Goal: Navigation & Orientation: Find specific page/section

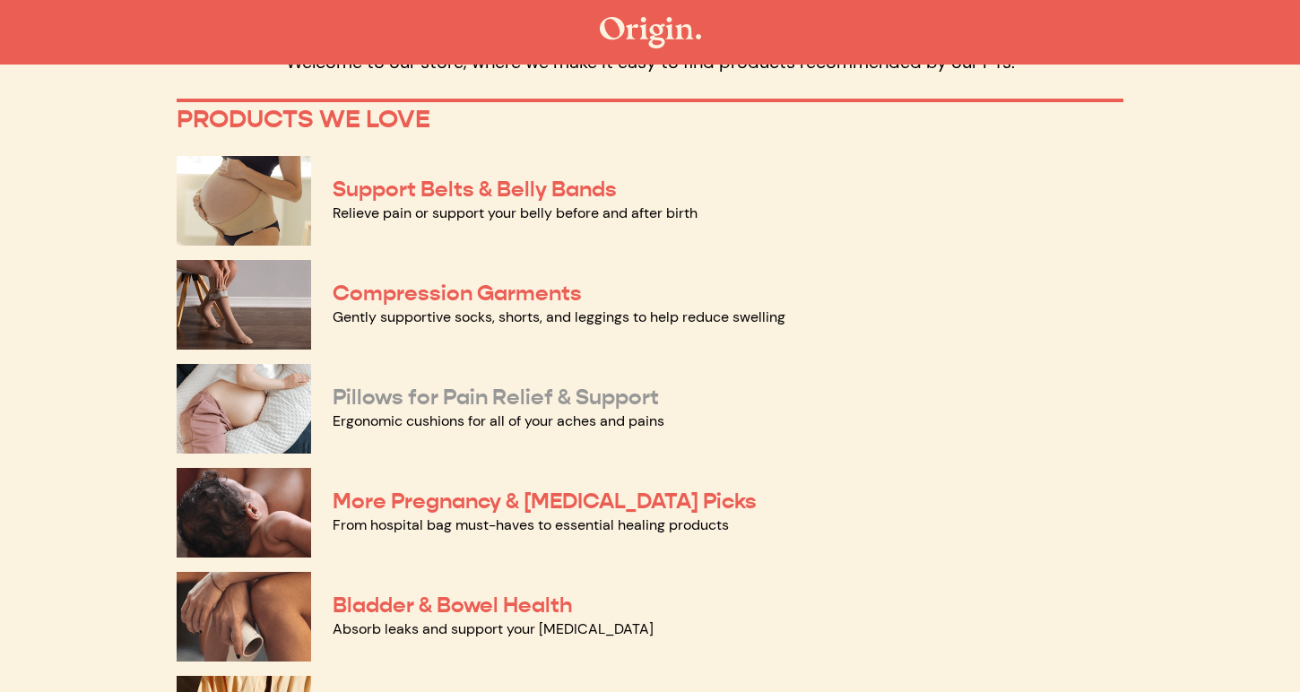
scroll to position [91, 0]
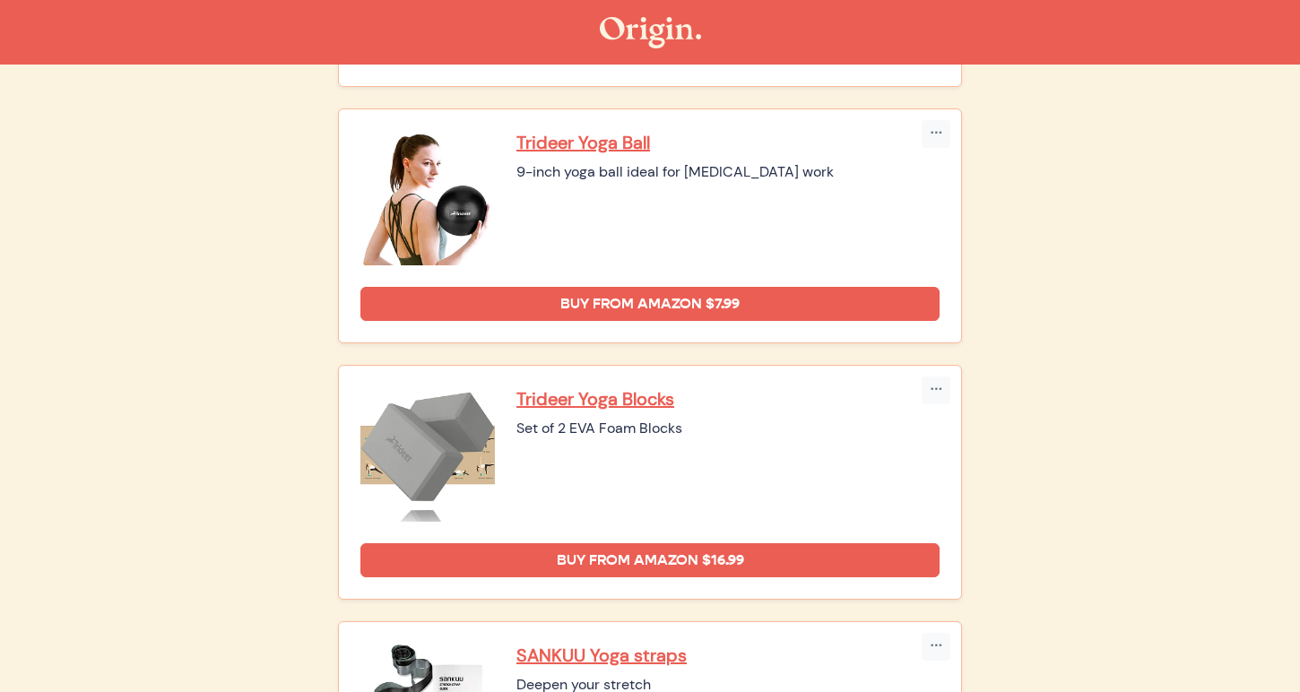
scroll to position [1196, 0]
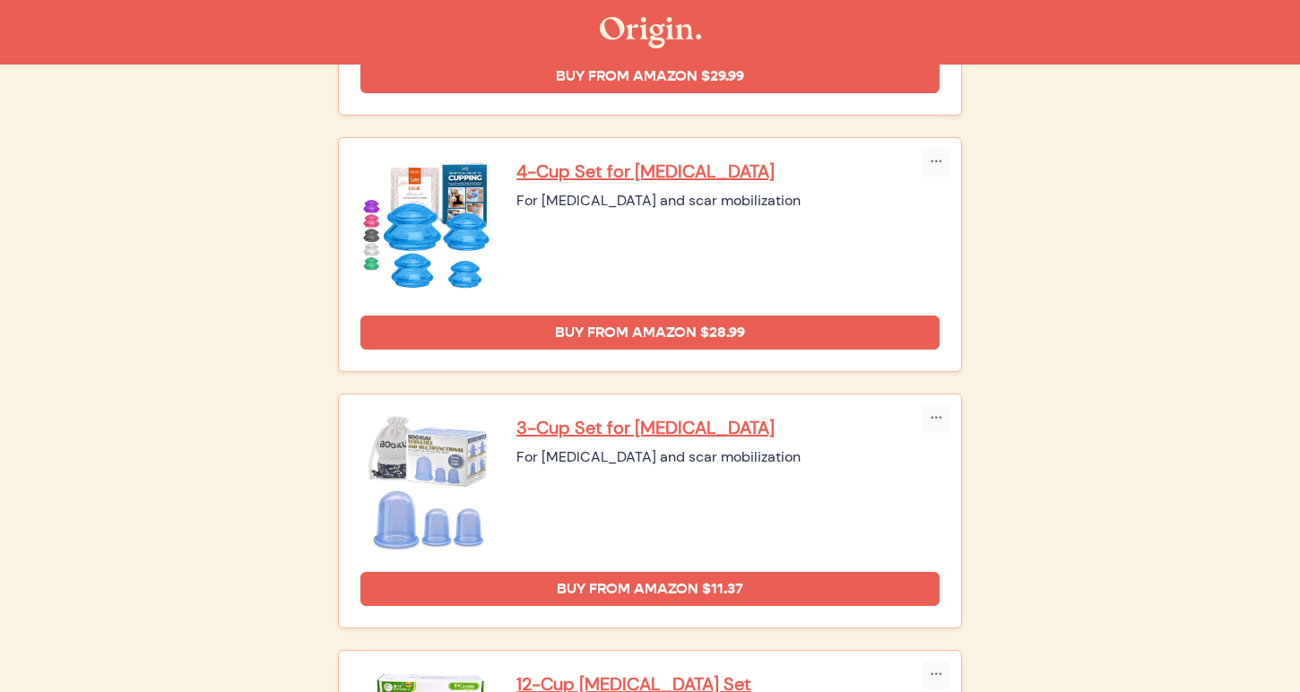
scroll to position [2159, 0]
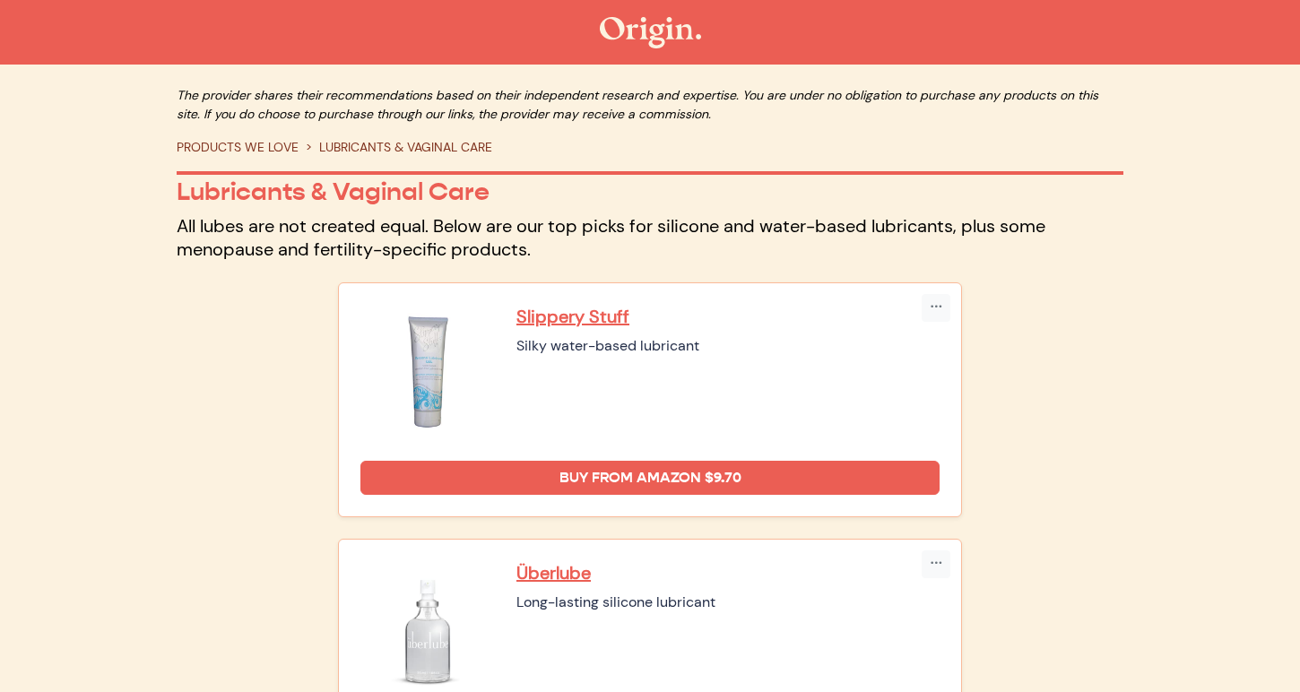
click at [181, 230] on p "All lubes are not created equal. Below are our top picks for silicone and water…" at bounding box center [650, 237] width 946 height 47
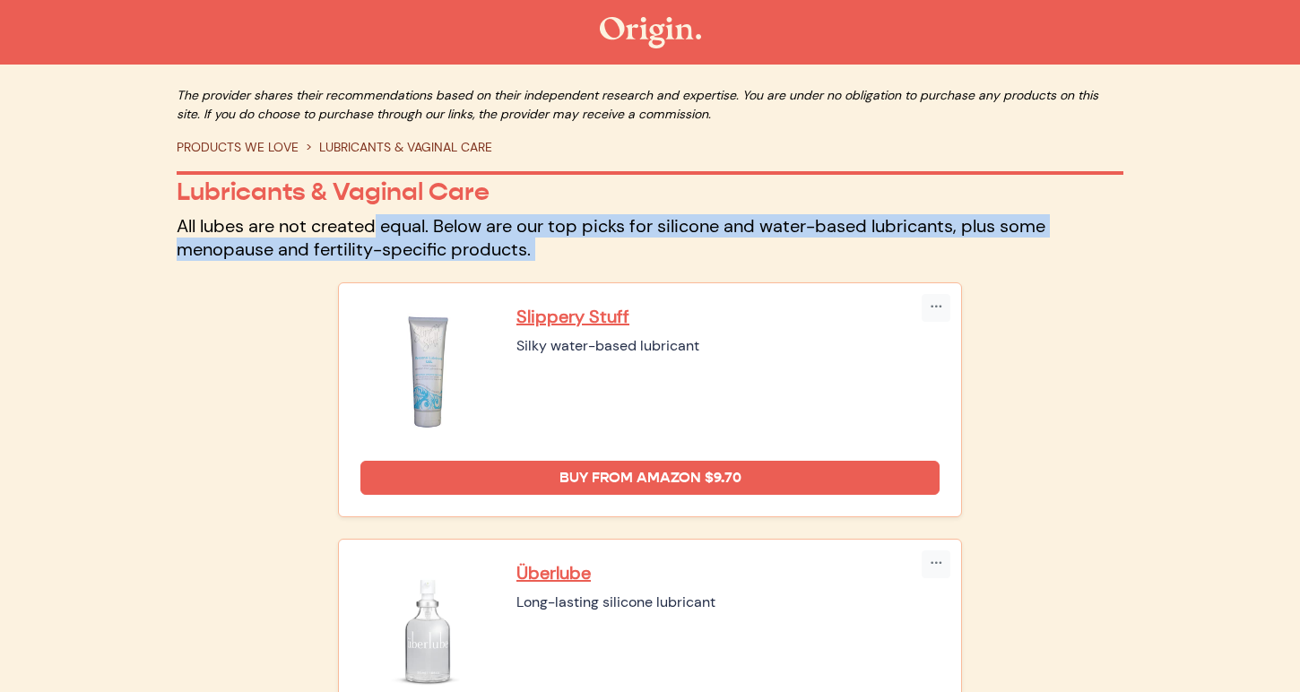
click at [181, 230] on p "All lubes are not created equal. Below are our top picks for silicone and water…" at bounding box center [650, 237] width 946 height 47
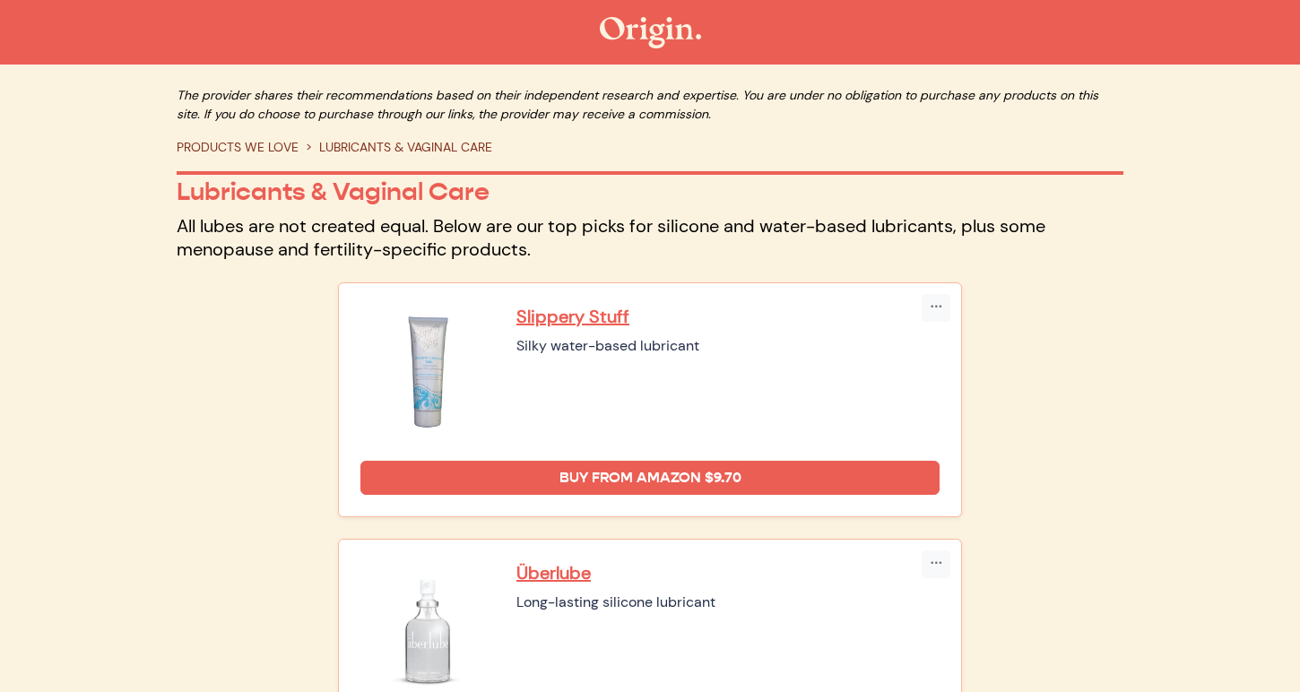
click at [196, 229] on p "All lubes are not created equal. Below are our top picks for silicone and water…" at bounding box center [650, 237] width 946 height 47
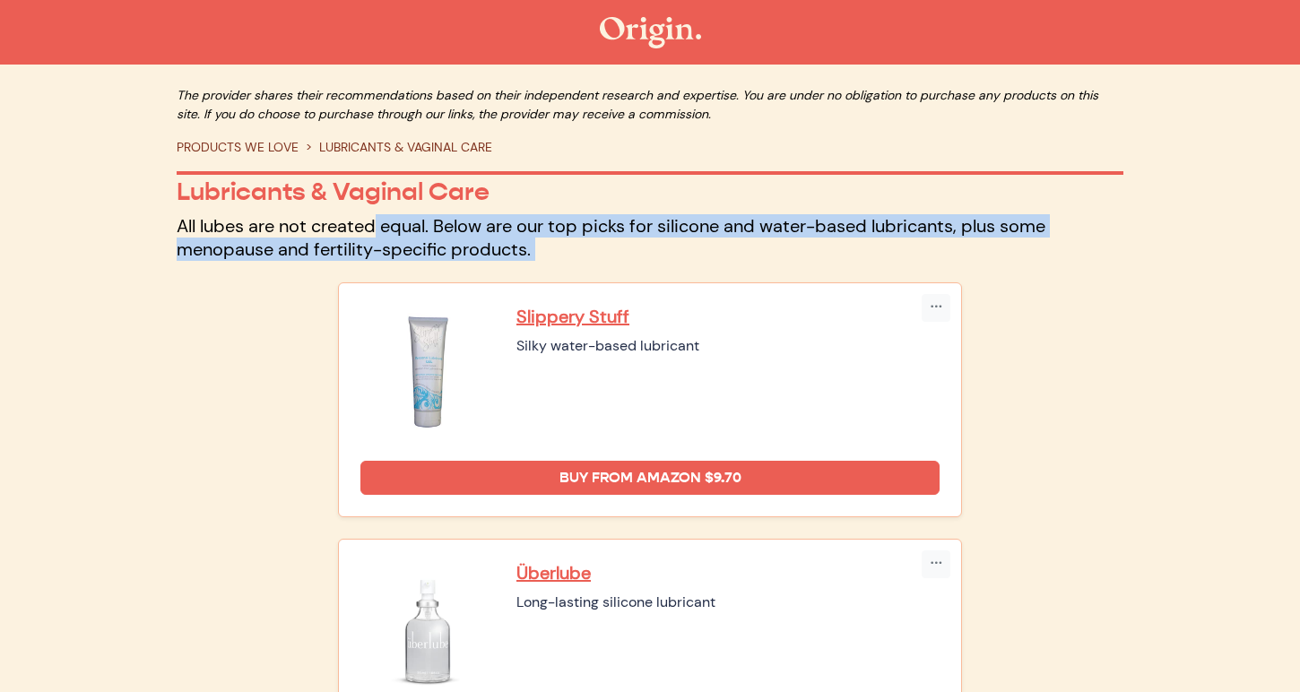
click at [196, 229] on p "All lubes are not created equal. Below are our top picks for silicone and water…" at bounding box center [650, 237] width 946 height 47
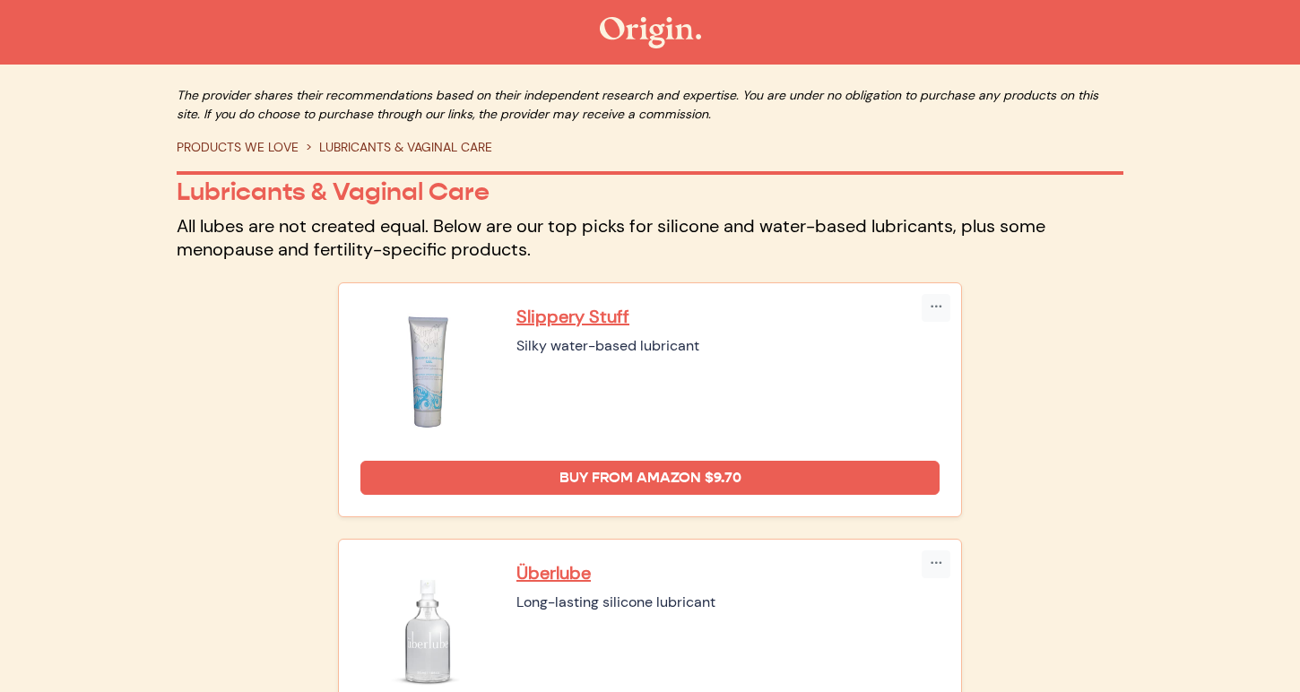
click at [198, 226] on p "All lubes are not created equal. Below are our top picks for silicone and water…" at bounding box center [650, 237] width 946 height 47
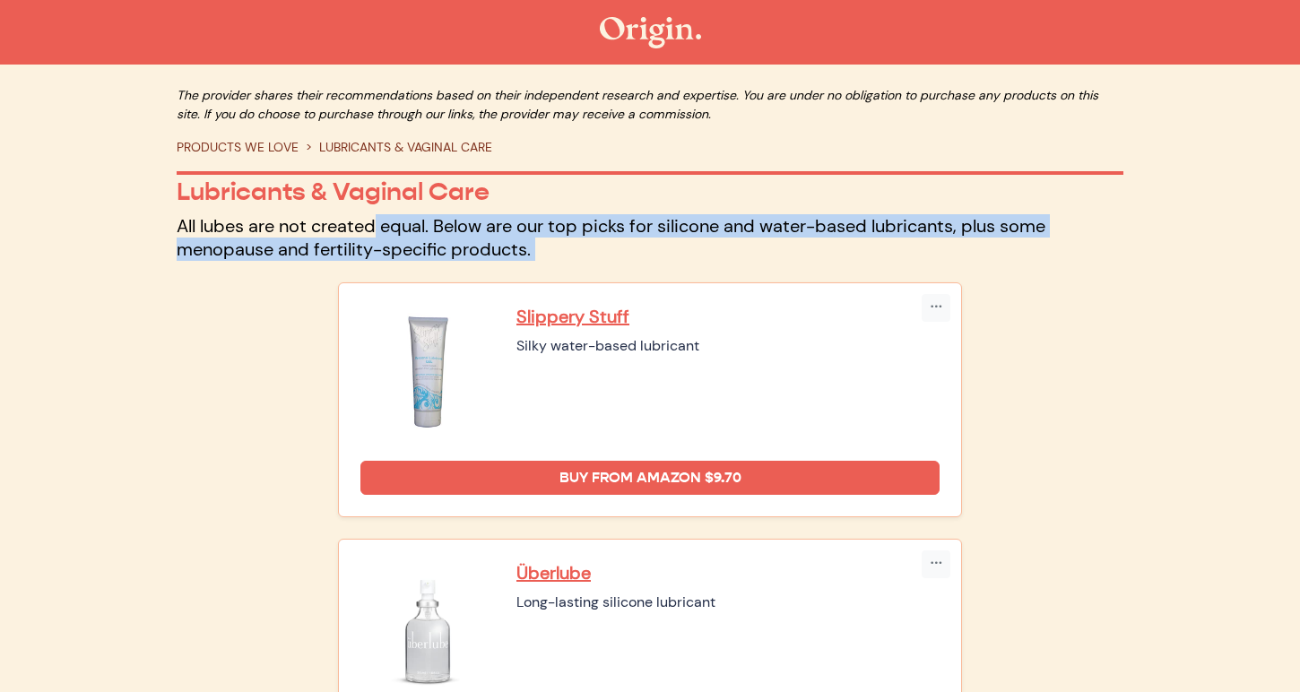
click at [198, 226] on p "All lubes are not created equal. Below are our top picks for silicone and water…" at bounding box center [650, 237] width 946 height 47
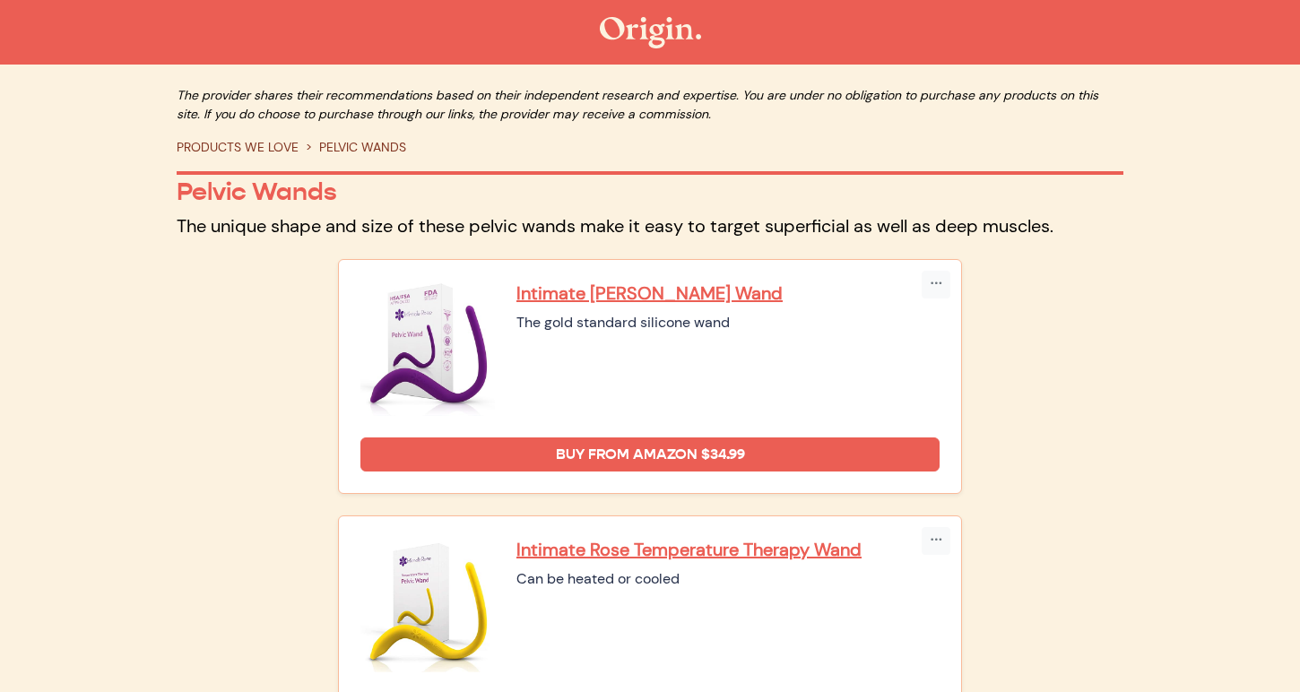
click at [203, 218] on p "The unique shape and size of these pelvic wands make it easy to target superfic…" at bounding box center [650, 225] width 946 height 23
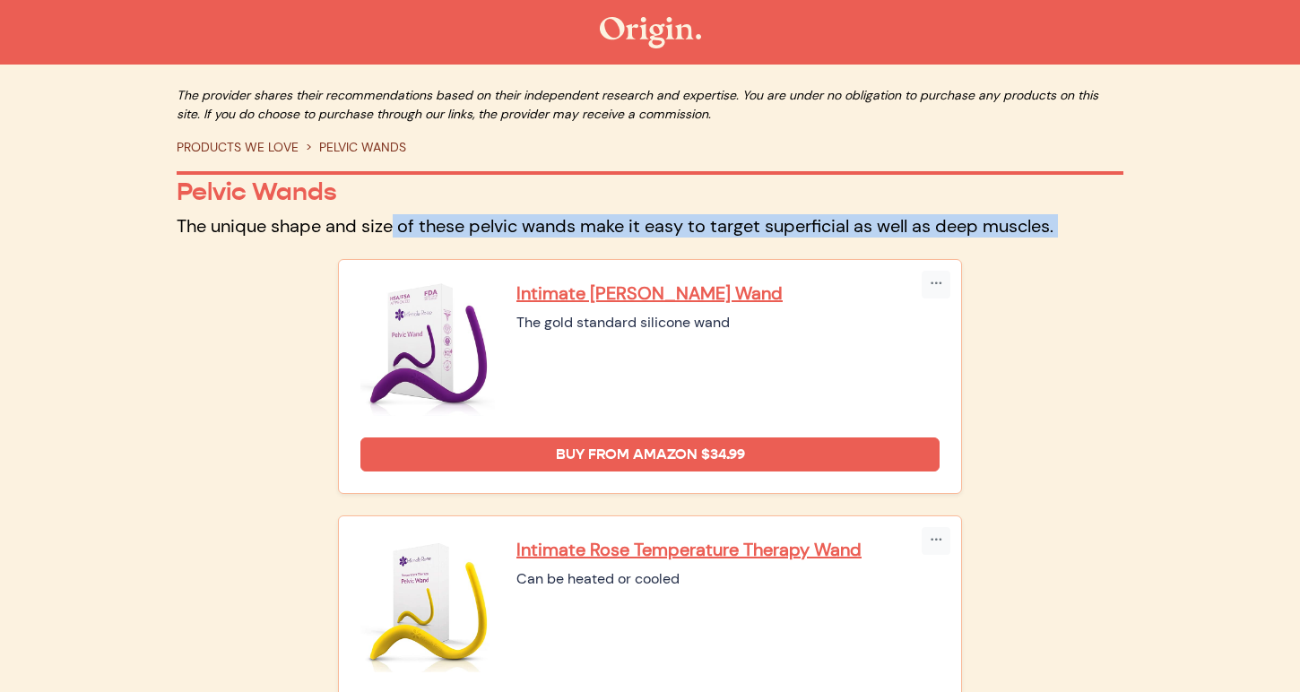
click at [203, 218] on p "The unique shape and size of these pelvic wands make it easy to target superfic…" at bounding box center [650, 225] width 946 height 23
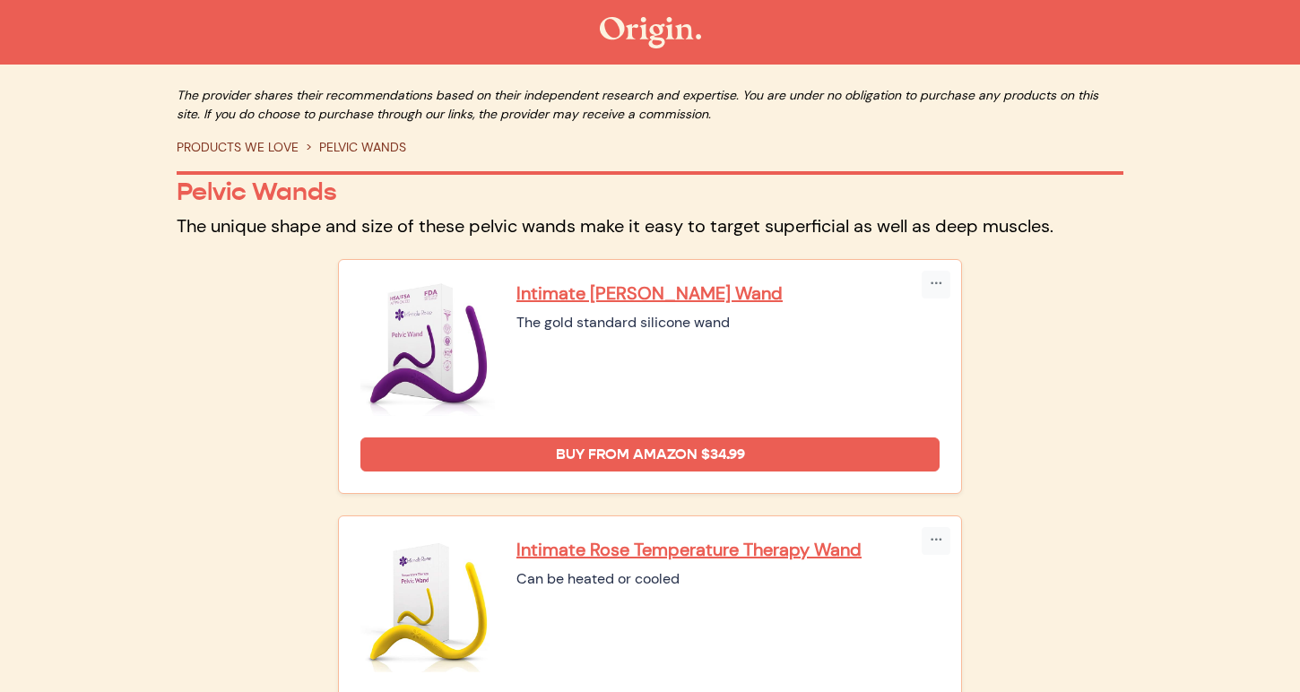
click at [205, 223] on p "The unique shape and size of these pelvic wands make it easy to target superfic…" at bounding box center [650, 225] width 946 height 23
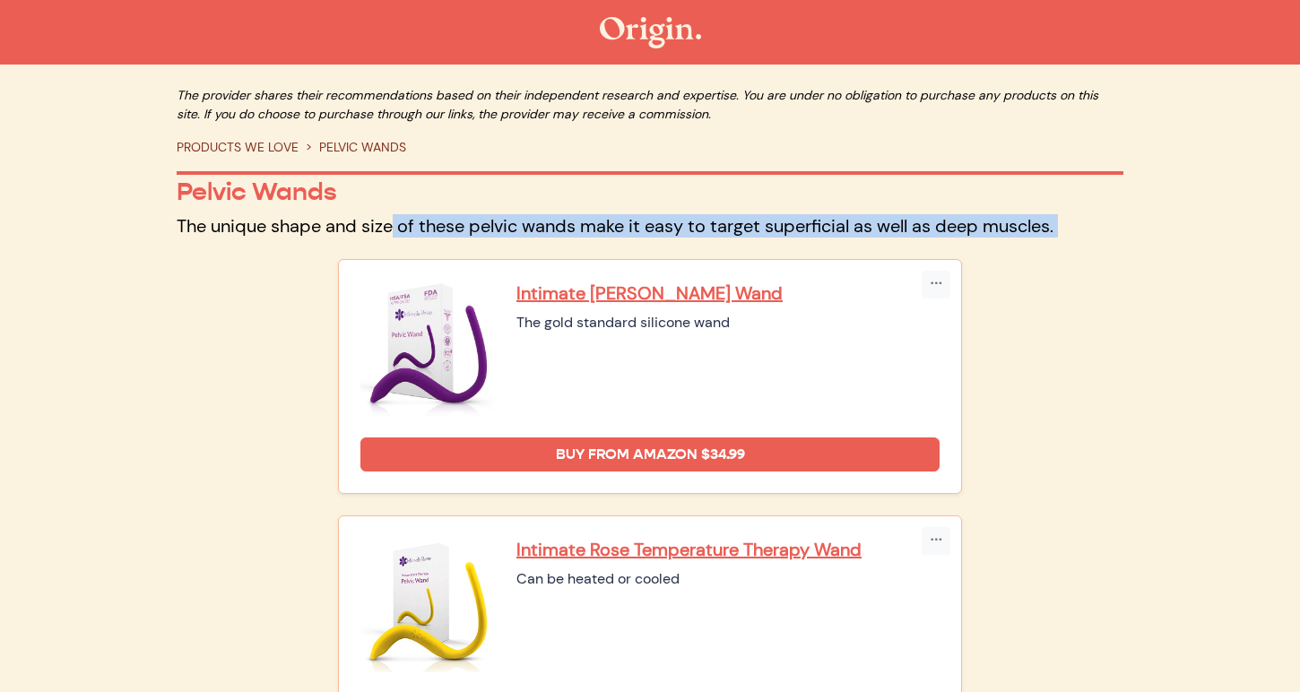
click at [205, 223] on p "The unique shape and size of these pelvic wands make it easy to target superfic…" at bounding box center [650, 225] width 946 height 23
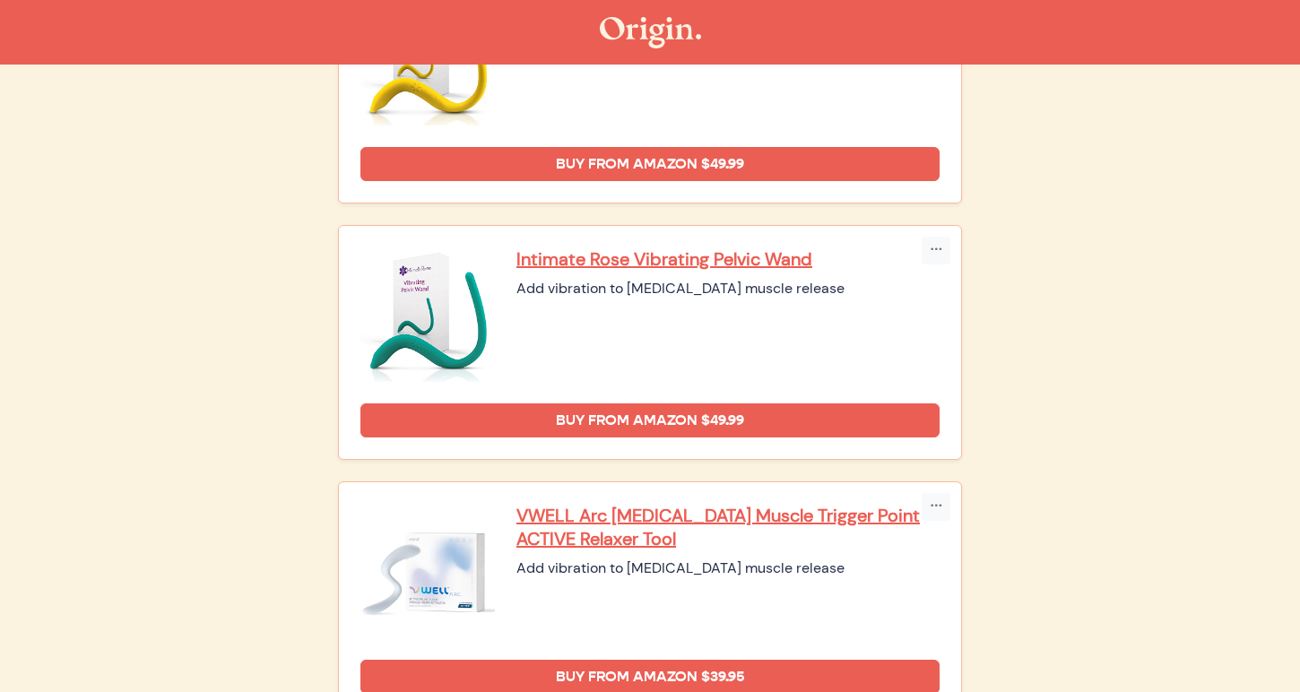
scroll to position [544, 0]
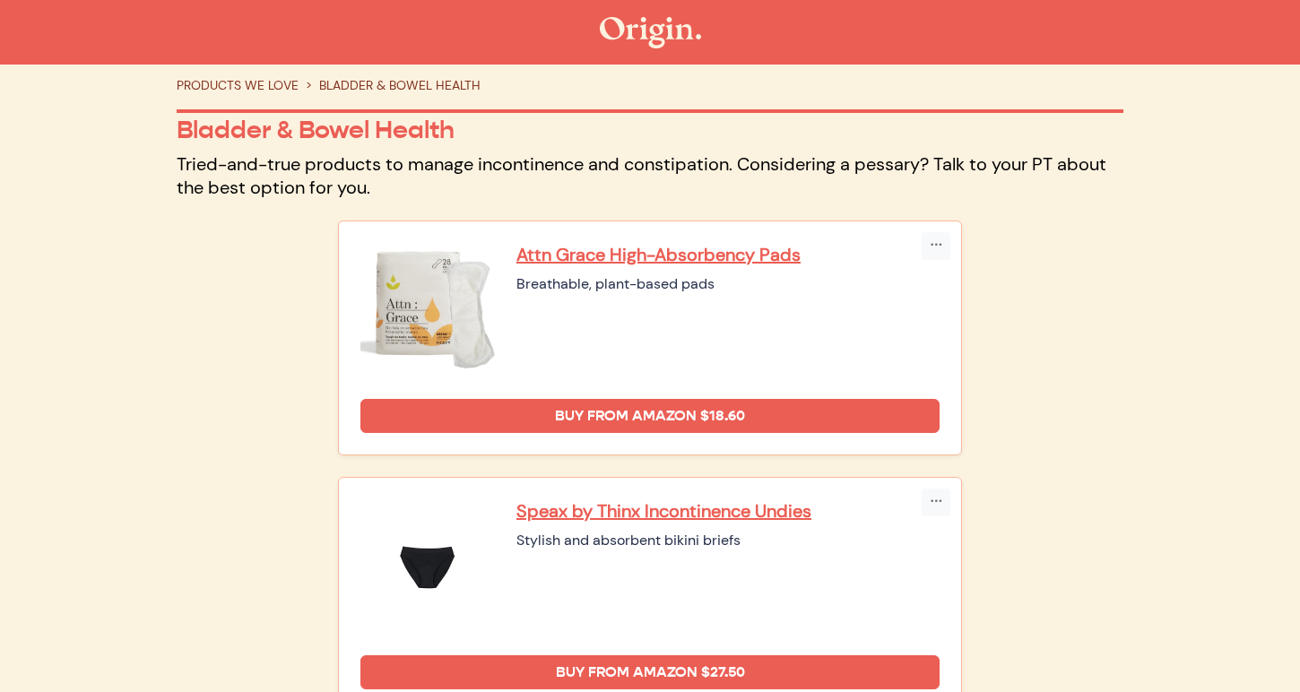
scroll to position [44, 0]
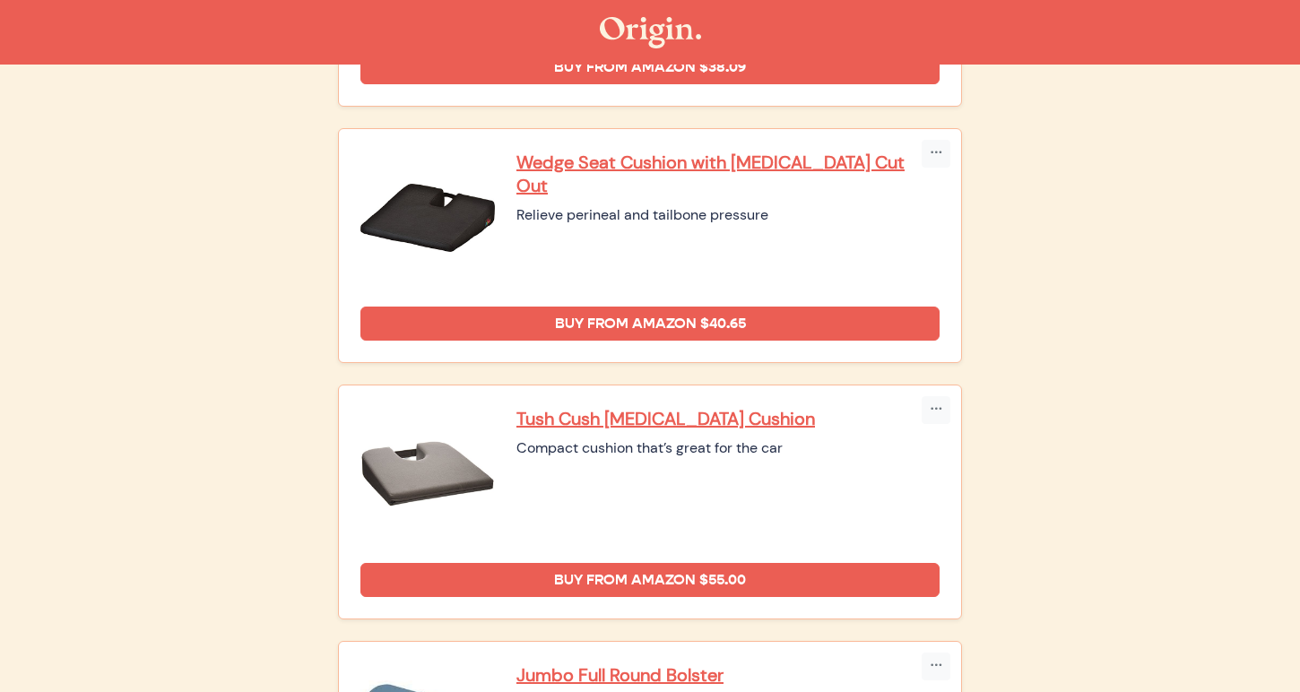
scroll to position [675, 0]
